Goal: Navigation & Orientation: Find specific page/section

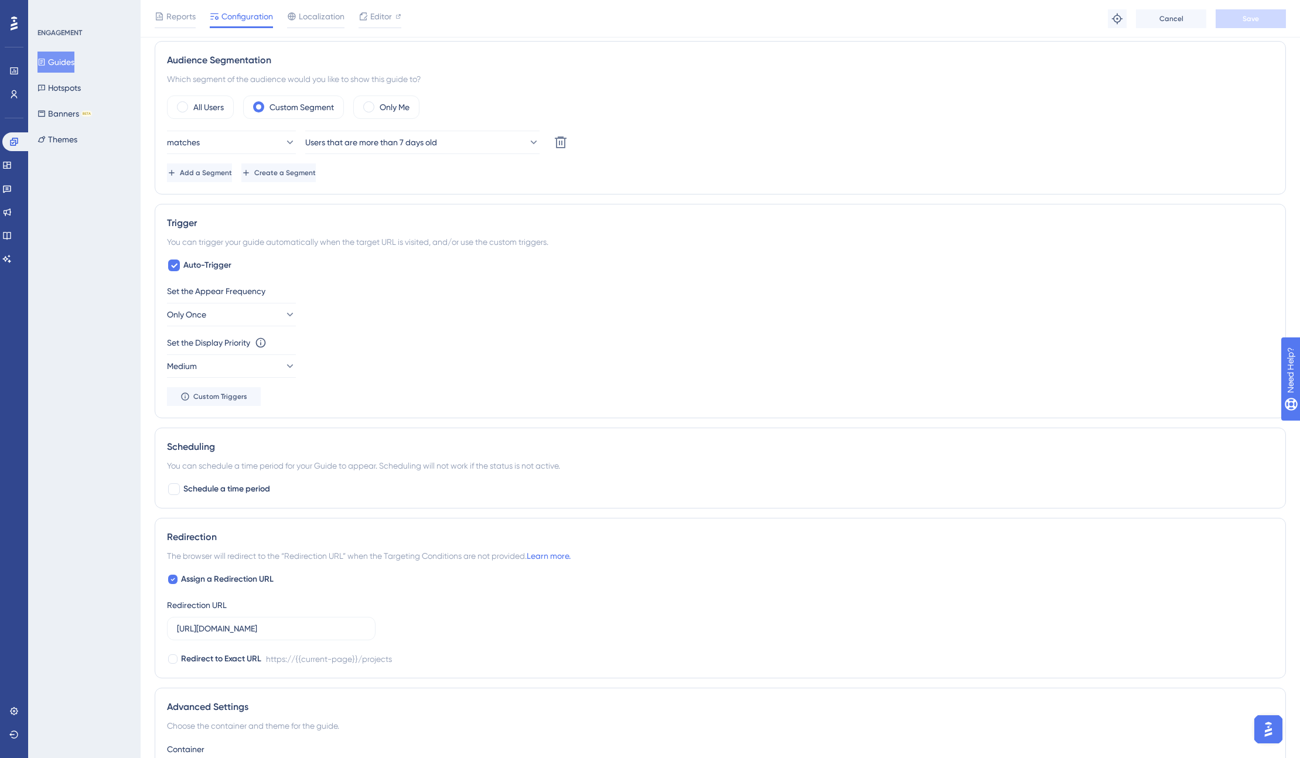
scroll to position [414, 0]
click at [284, 316] on icon at bounding box center [290, 314] width 12 height 12
click at [493, 322] on div "Set the Appear Frequency Only Once Only Once Only Once Once in a Session Once i…" at bounding box center [720, 305] width 1107 height 42
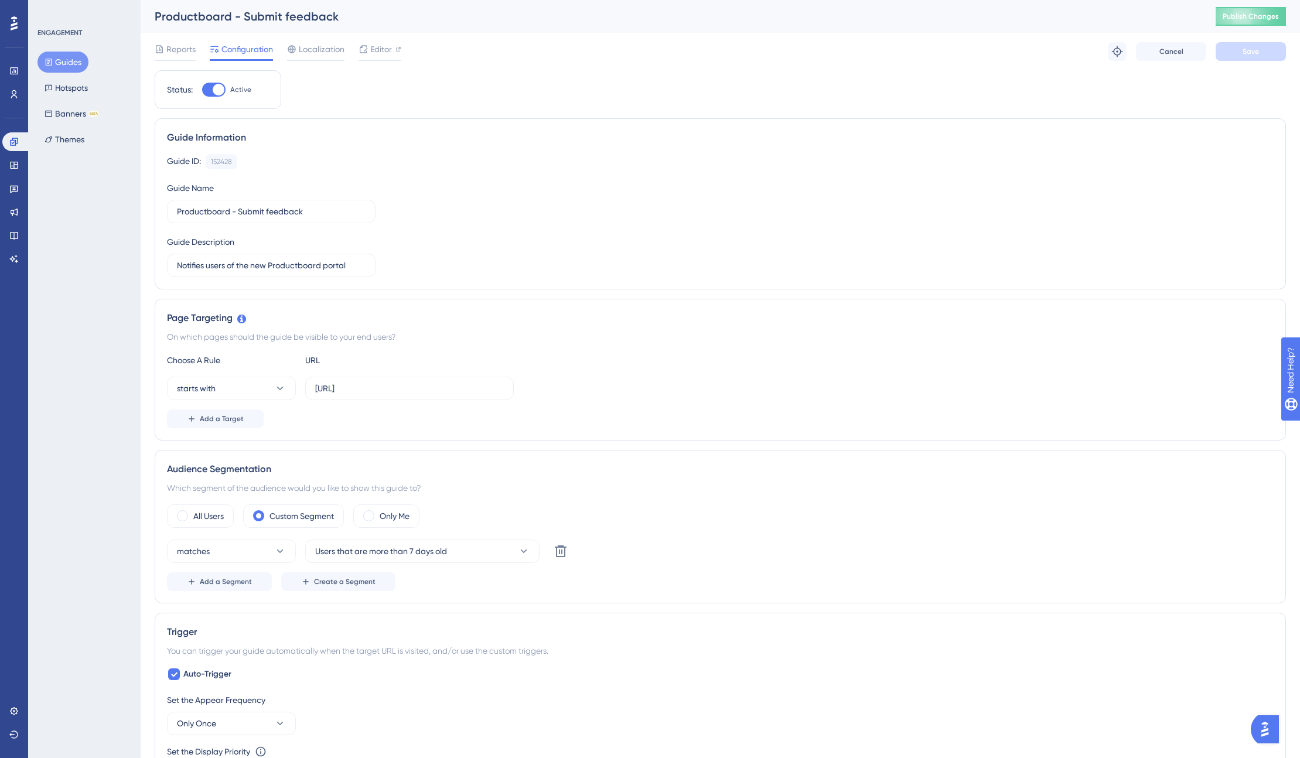
click at [79, 63] on button "Guides" at bounding box center [63, 62] width 51 height 21
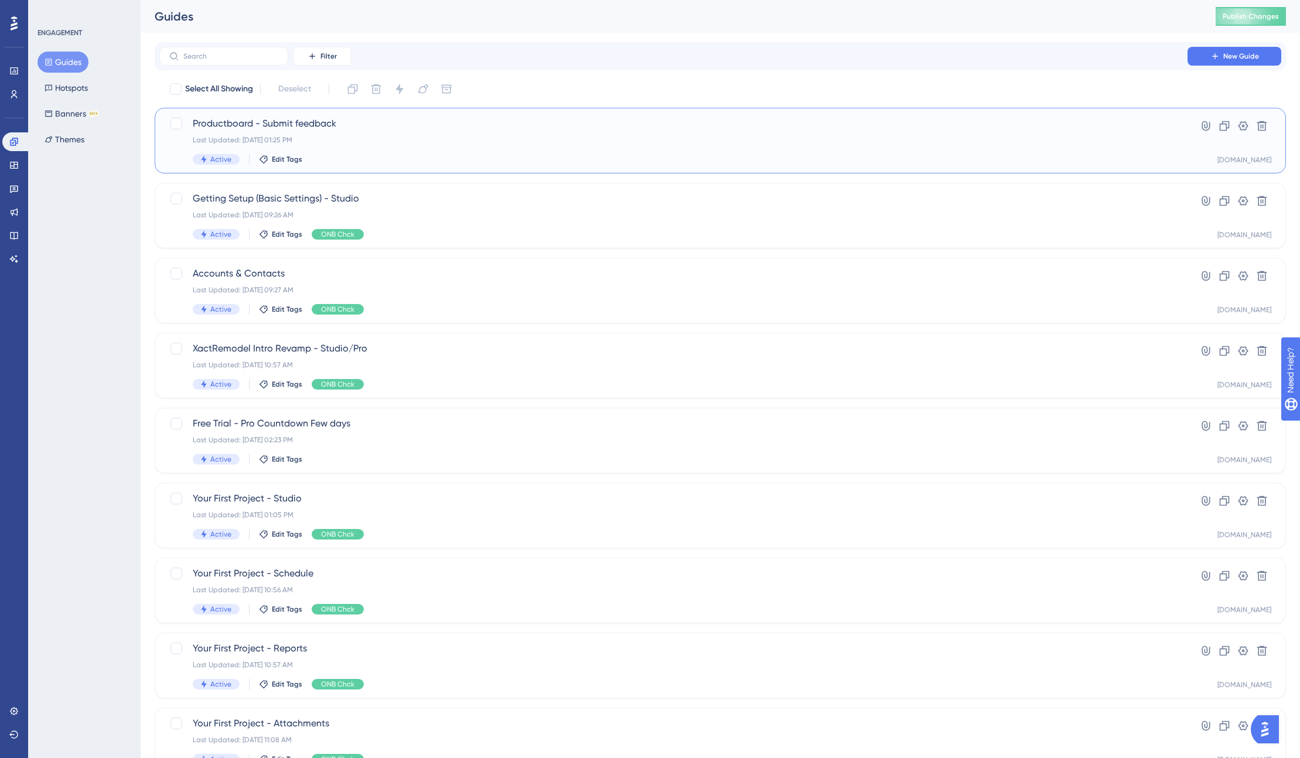
click at [263, 120] on span "Productboard - Submit feedback" at bounding box center [674, 124] width 962 height 14
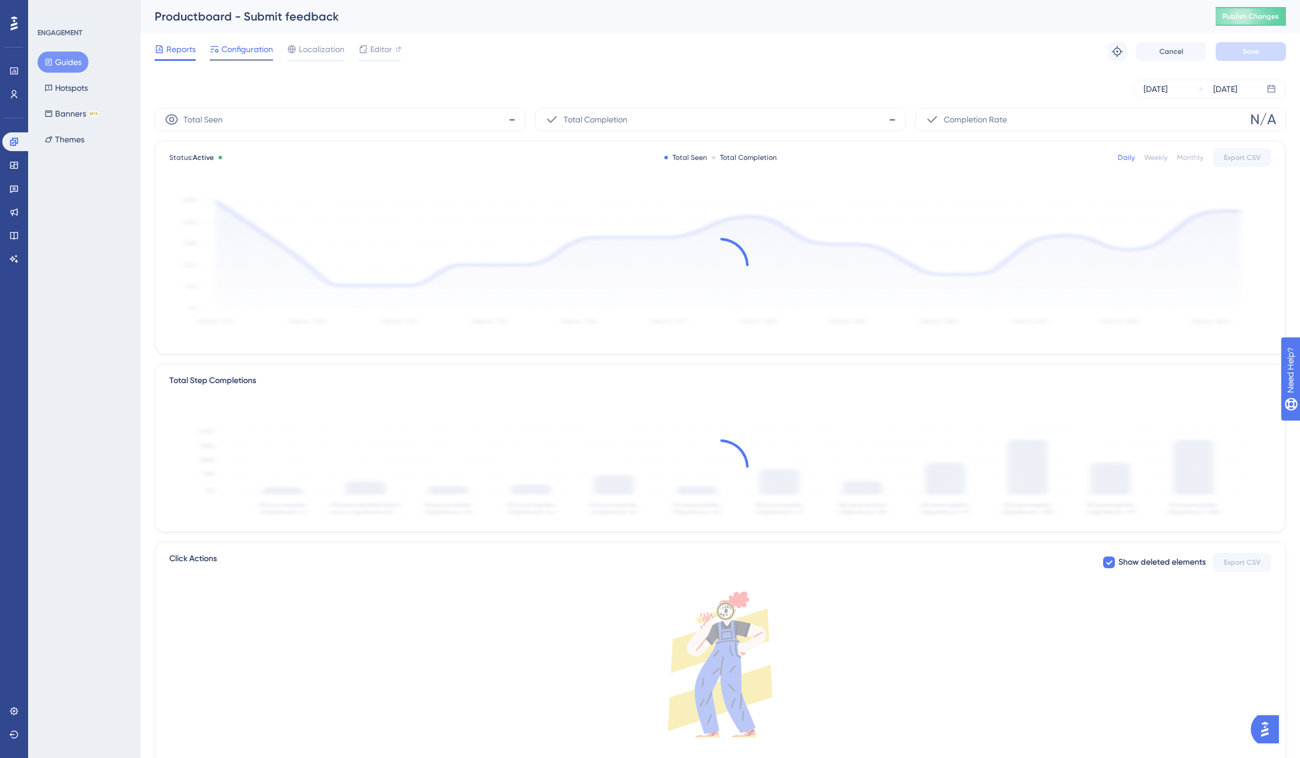
click at [250, 53] on span "Configuration" at bounding box center [248, 49] width 52 height 14
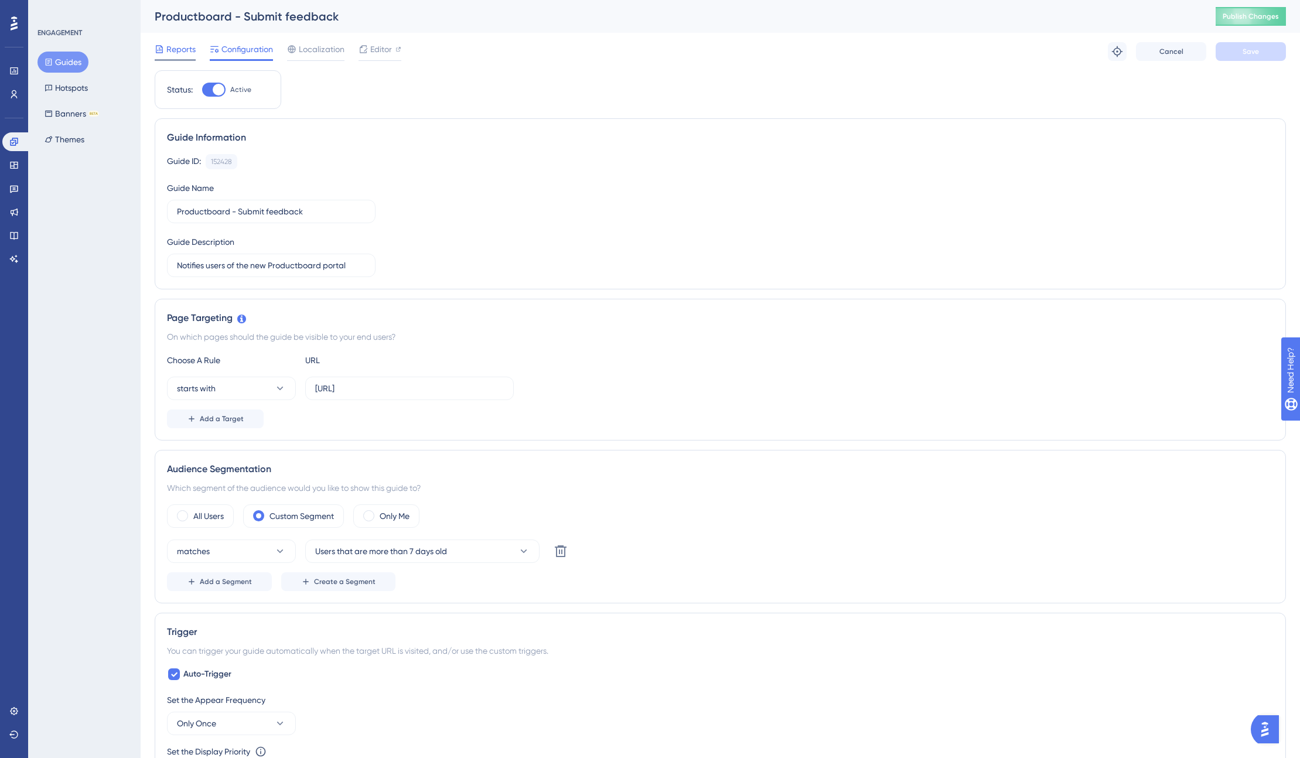
click at [175, 51] on span "Reports" at bounding box center [180, 49] width 29 height 14
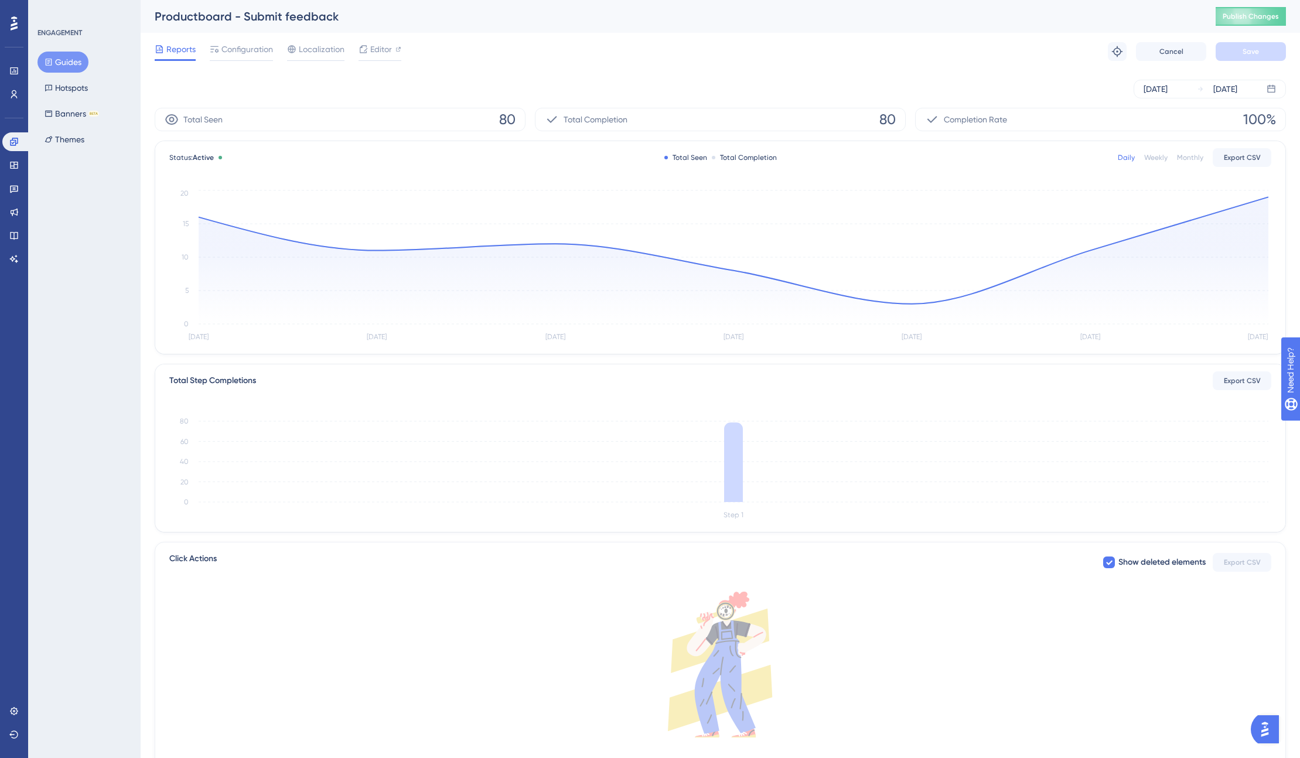
click at [64, 60] on button "Guides" at bounding box center [63, 62] width 51 height 21
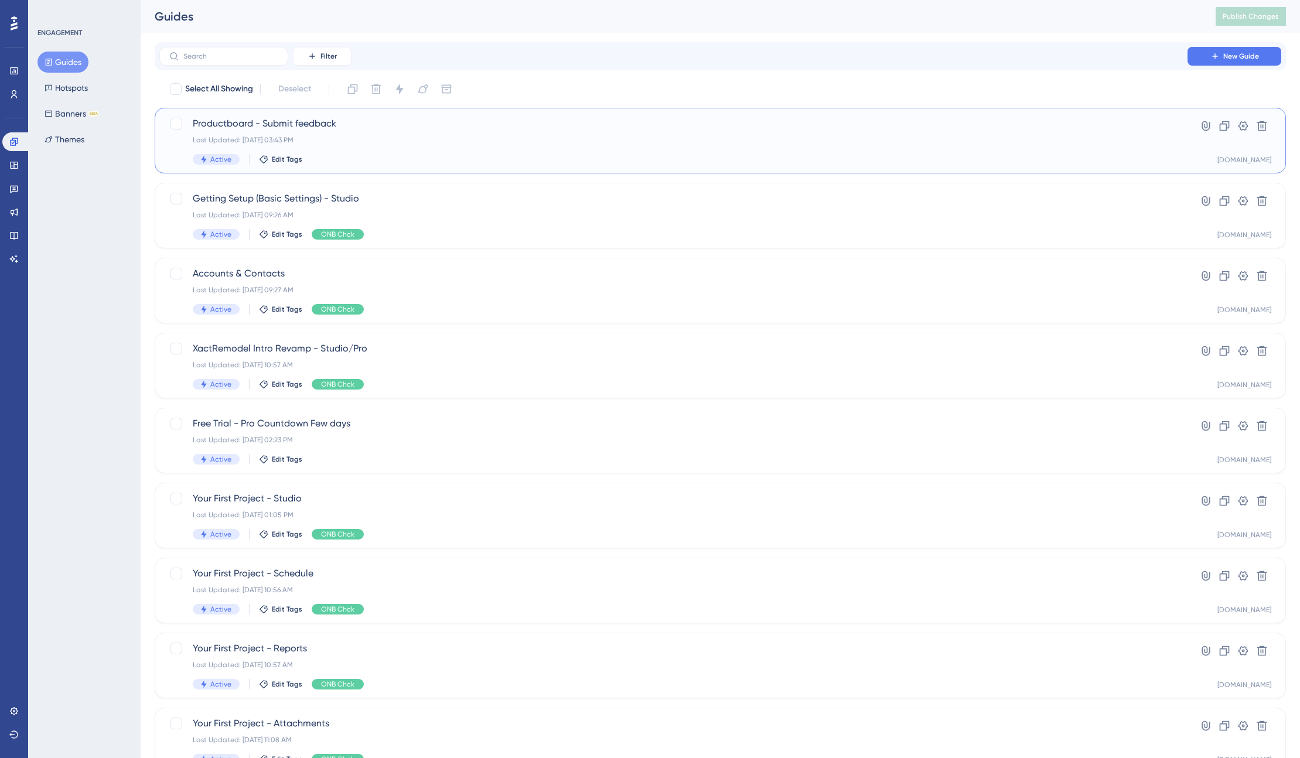
click at [225, 122] on span "Productboard - Submit feedback" at bounding box center [674, 124] width 962 height 14
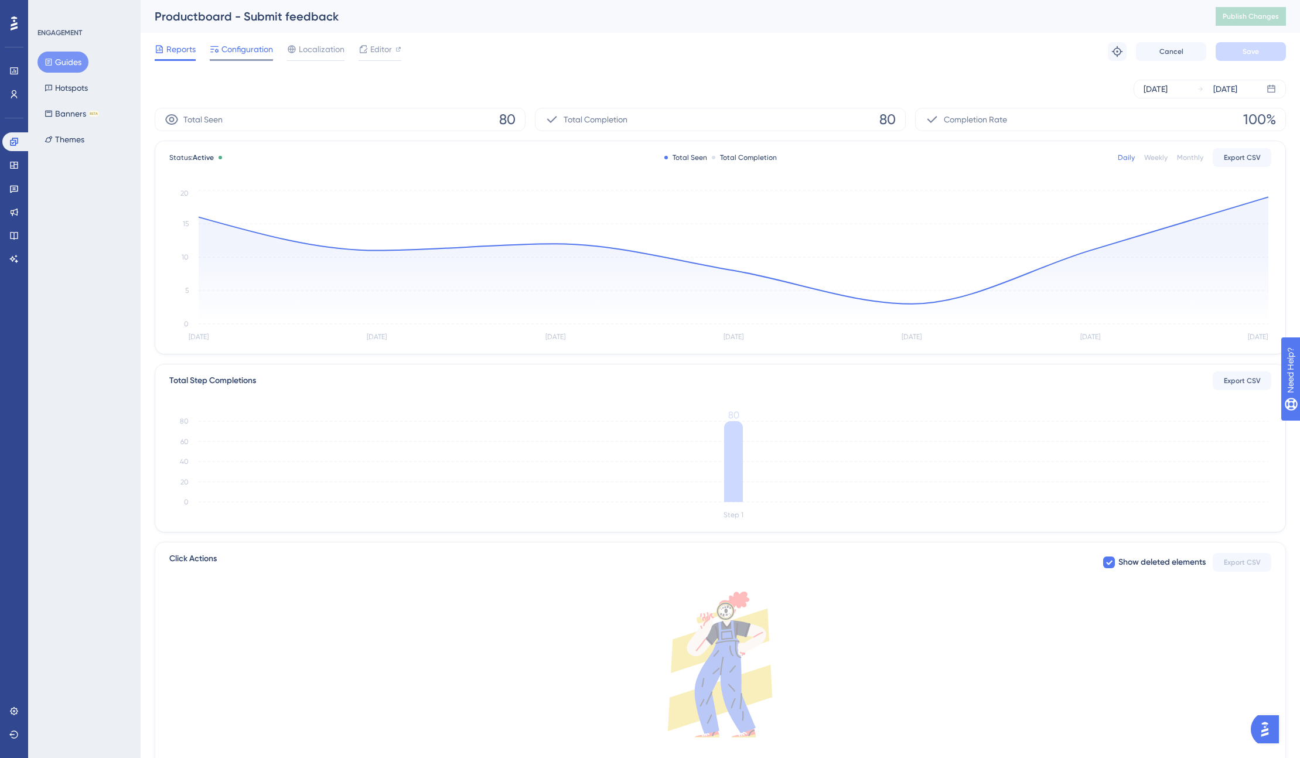
click at [256, 45] on span "Configuration" at bounding box center [248, 49] width 52 height 14
